Goal: Task Accomplishment & Management: Complete application form

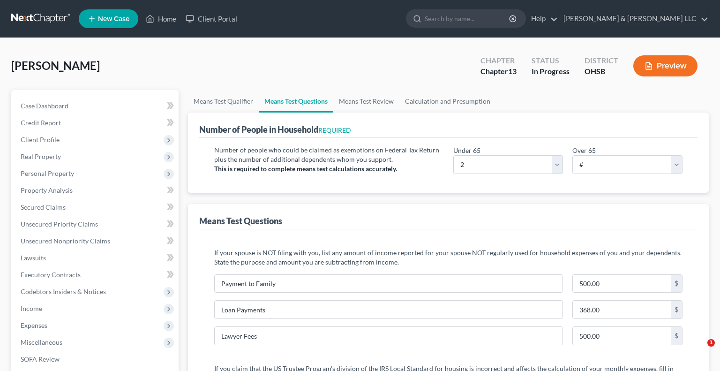
select select "2"
select select "1"
select select "60"
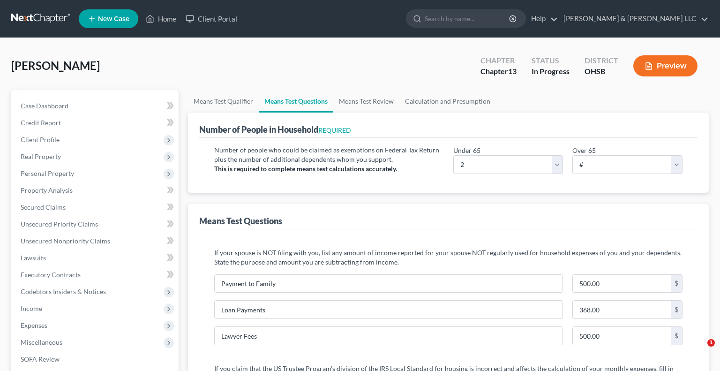
select select "60"
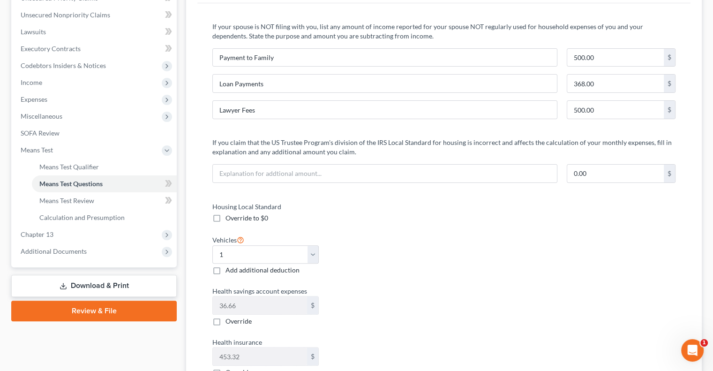
scroll to position [281, 0]
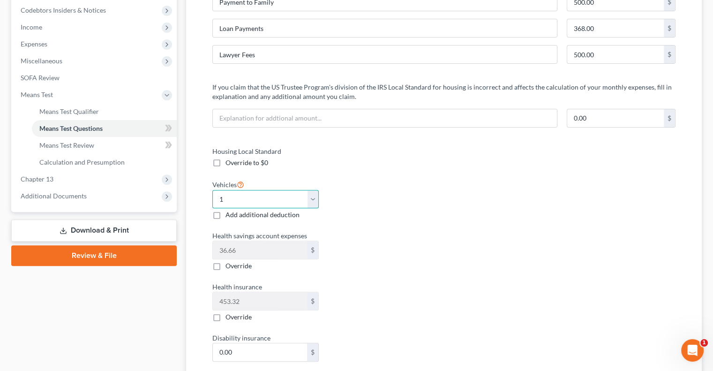
click at [314, 200] on select "Select 0 1 2 3 4 5" at bounding box center [265, 199] width 106 height 19
select select "2"
click at [212, 190] on select "Select 0 1 2 3 4 5" at bounding box center [265, 199] width 106 height 19
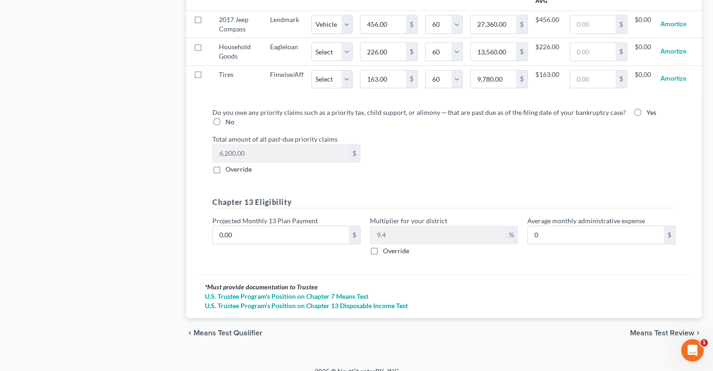
scroll to position [1017, 0]
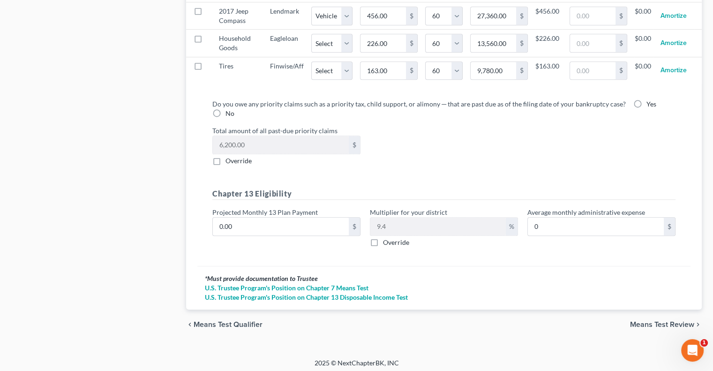
click at [647, 99] on label "Yes" at bounding box center [652, 103] width 10 height 9
click at [651, 99] on input "Yes" at bounding box center [654, 102] width 6 height 6
radio input "true"
click at [285, 224] on input "0.00" at bounding box center [281, 227] width 136 height 18
type input "9"
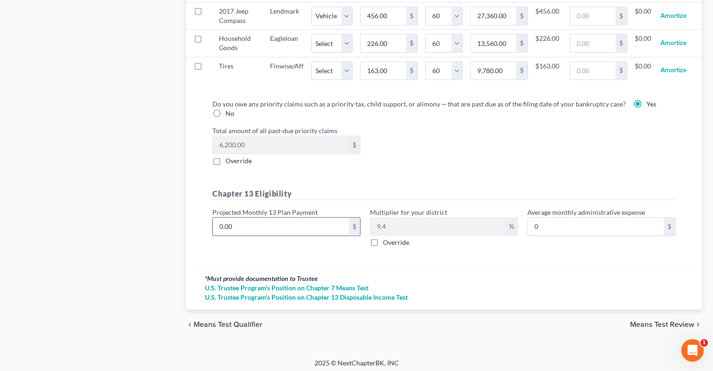
type input "0.84"
type input "91"
type input "8.55"
type input "915"
type input "86.01"
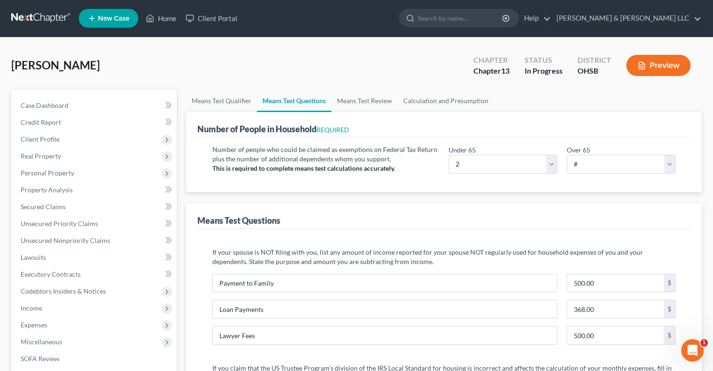
scroll to position [0, 0]
type input "915"
click at [355, 100] on link "Means Test Review" at bounding box center [365, 101] width 66 height 23
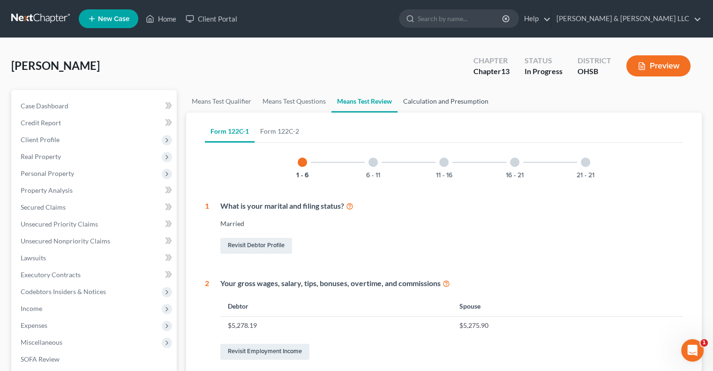
click at [428, 106] on link "Calculation and Presumption" at bounding box center [446, 101] width 97 height 23
